Goal: Transaction & Acquisition: Obtain resource

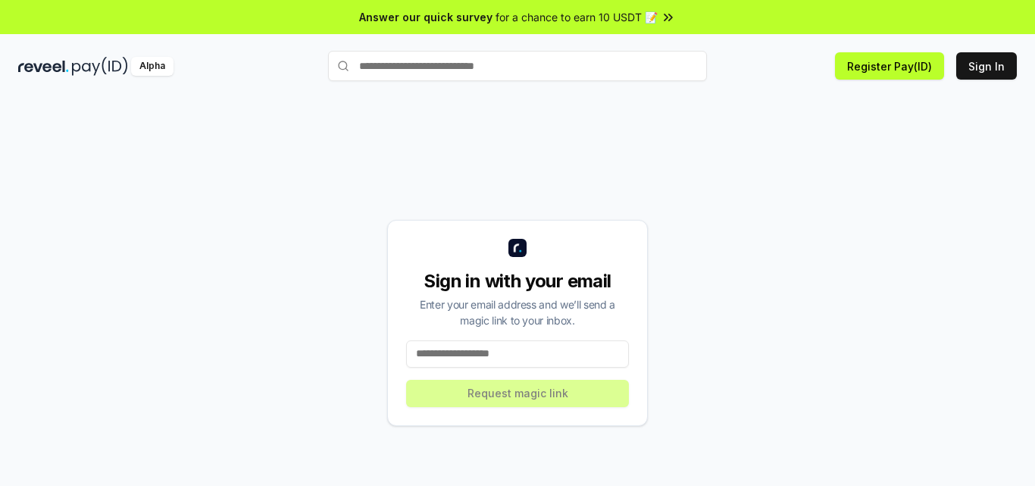
click at [505, 352] on input at bounding box center [517, 353] width 223 height 27
click at [978, 66] on button "Sign In" at bounding box center [987, 65] width 61 height 27
click at [985, 57] on button "Sign In" at bounding box center [987, 65] width 61 height 27
click at [992, 61] on button "Sign In" at bounding box center [987, 65] width 61 height 27
